Goal: Browse casually: Explore the website without a specific task or goal

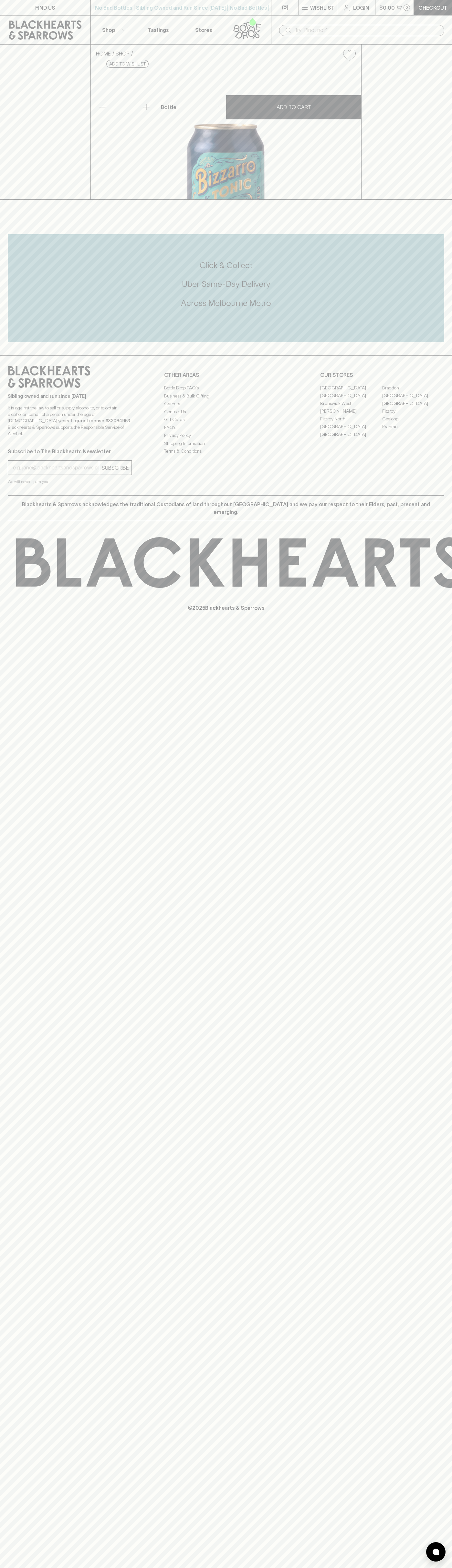
click at [17, 22] on icon at bounding box center [45, 30] width 72 height 19
click at [433, 1567] on html "FIND US | No Bad Bottles | Sibling Owned and Run Since [DATE] | No Bad Bottles …" at bounding box center [226, 784] width 452 height 1568
